Goal: Task Accomplishment & Management: Complete application form

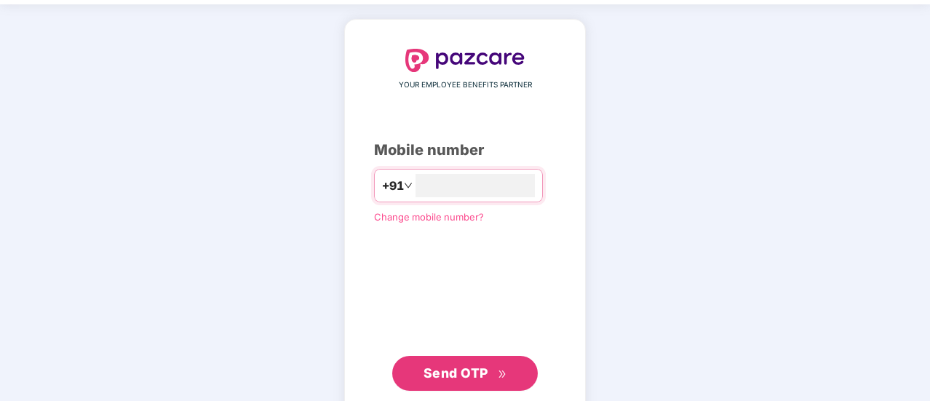
scroll to position [80, 0]
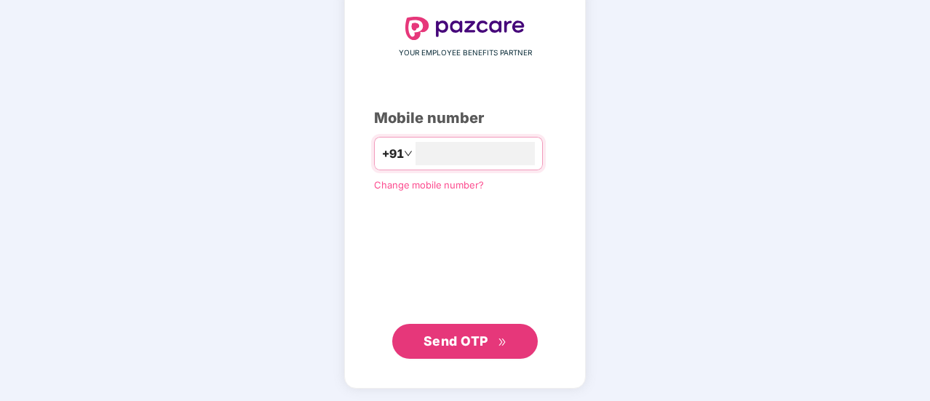
type input "**********"
click at [465, 337] on span "Send OTP" at bounding box center [456, 341] width 65 height 15
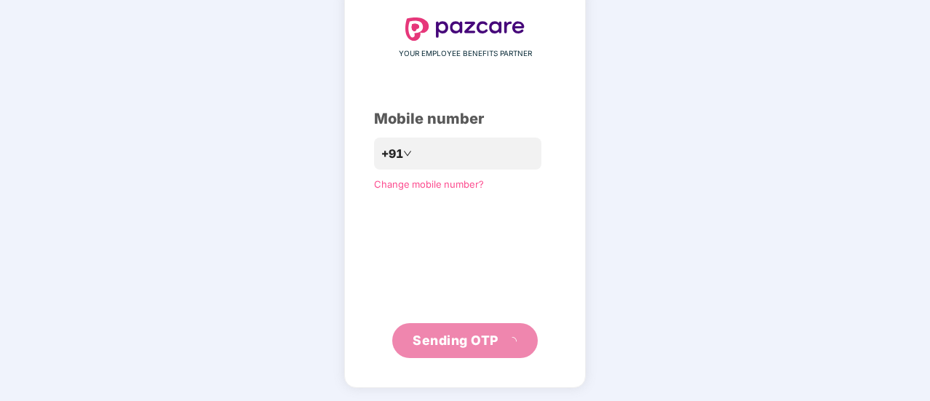
scroll to position [73, 0]
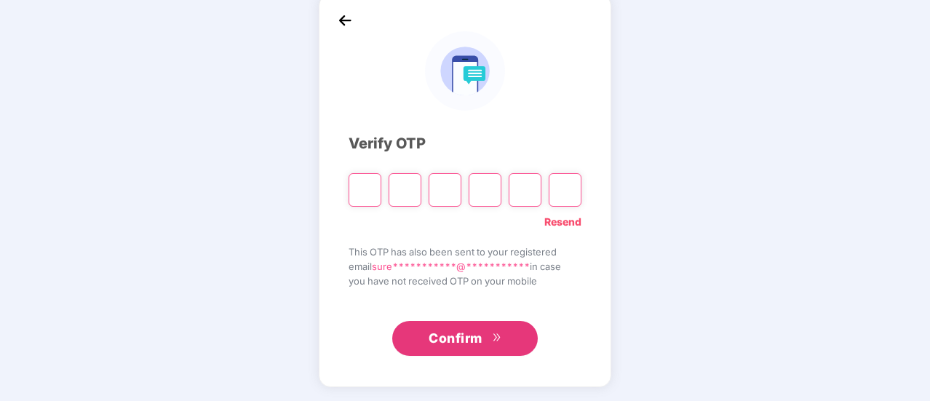
paste input "*"
type input "*"
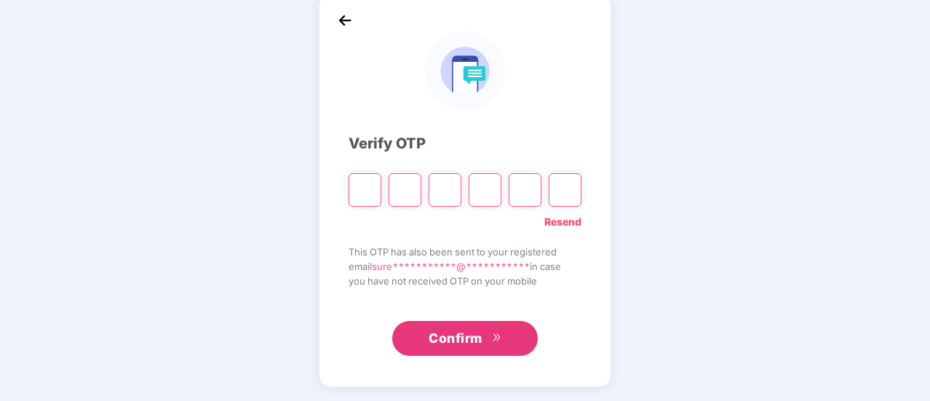
type input "*"
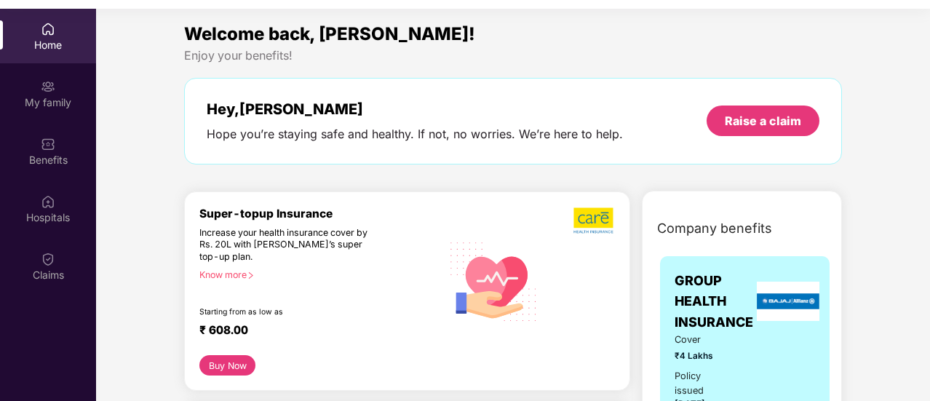
scroll to position [0, 0]
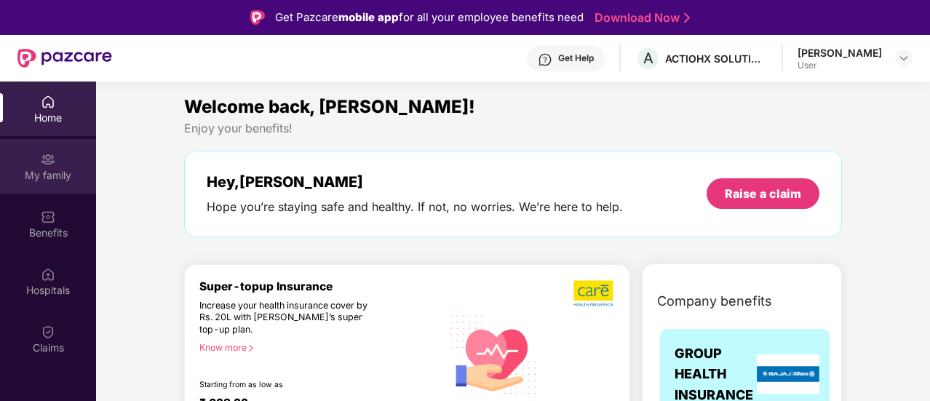
click at [48, 174] on div "My family" at bounding box center [48, 175] width 96 height 15
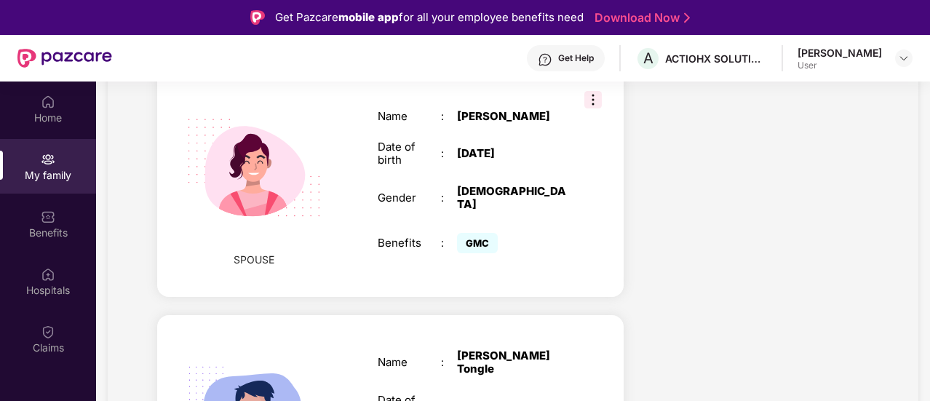
scroll to position [712, 0]
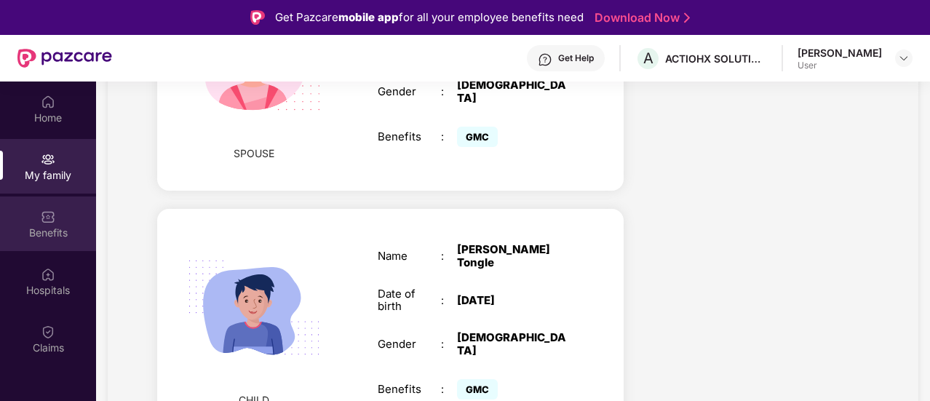
click at [48, 224] on img at bounding box center [48, 217] width 15 height 15
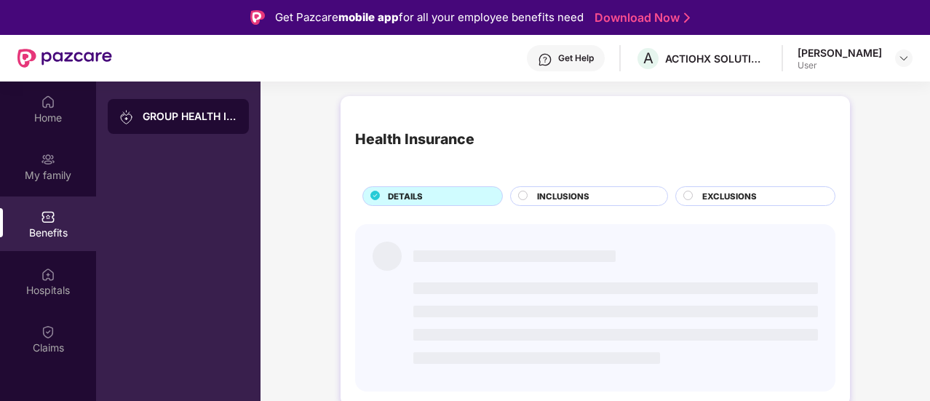
scroll to position [0, 0]
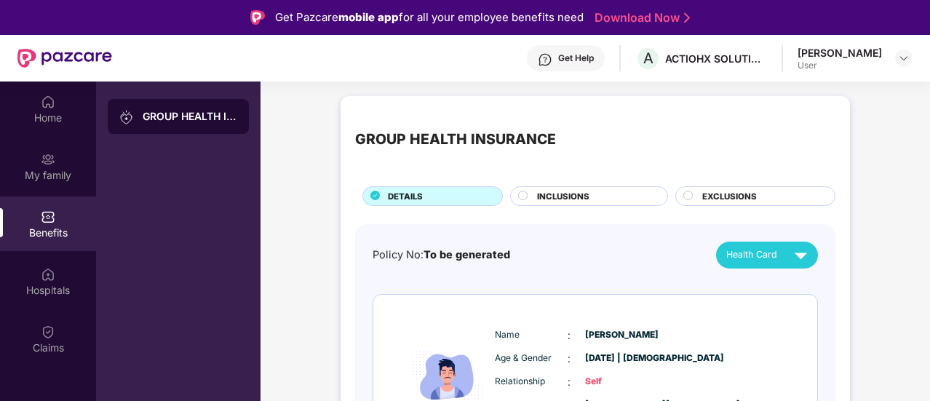
click at [639, 197] on div "INCLUSIONS" at bounding box center [595, 197] width 130 height 15
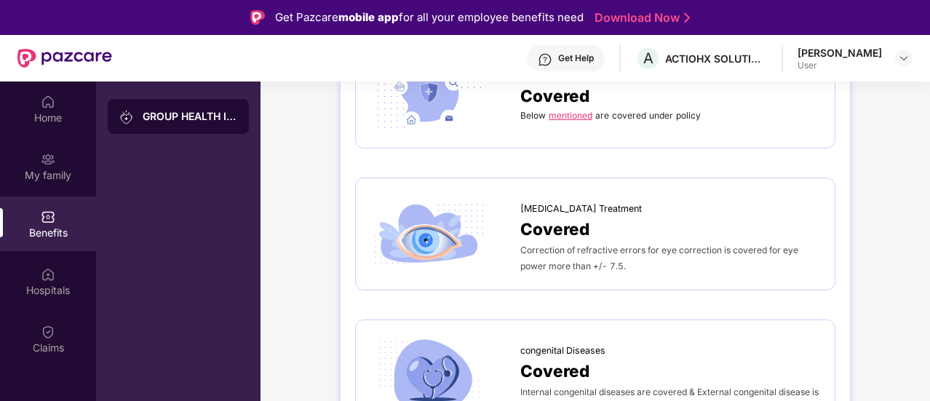
scroll to position [82, 0]
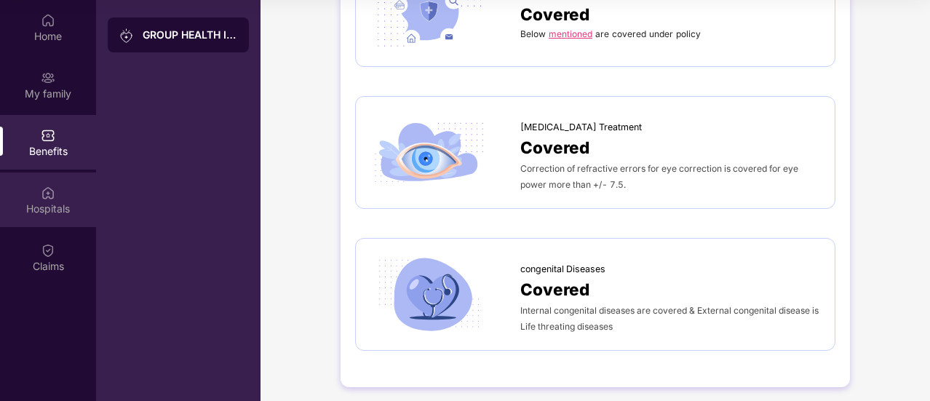
click at [63, 211] on div "Hospitals" at bounding box center [48, 209] width 96 height 15
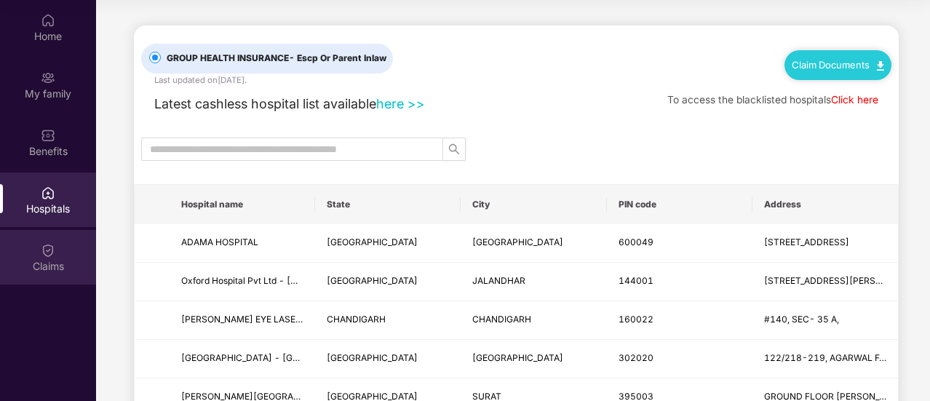
click at [51, 255] on img at bounding box center [48, 250] width 15 height 15
